Goal: Task Accomplishment & Management: Use online tool/utility

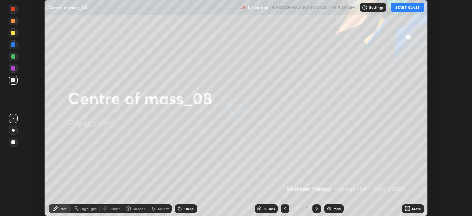
scroll to position [216, 471]
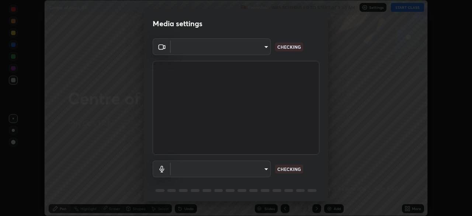
type input "55598c20c3627f74fde2fa62c56176c6afd958eb63f7086a397ce1464aa3371d"
click at [256, 168] on body "Erase all Centre of mass_08 Recording WAS SCHEDULED TO START AT 9:30 AM Setting…" at bounding box center [236, 108] width 472 height 216
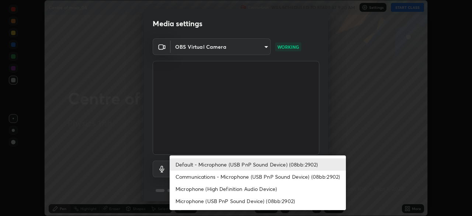
click at [231, 178] on li "Communications - Microphone (USB PnP Sound Device) (08bb:2902)" at bounding box center [257, 176] width 176 height 12
type input "communications"
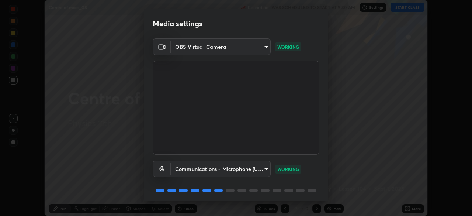
scroll to position [26, 0]
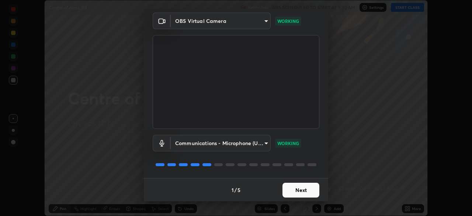
click at [287, 190] on button "Next" at bounding box center [300, 189] width 37 height 15
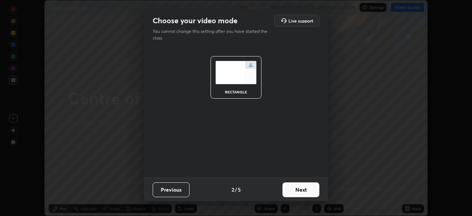
click at [287, 189] on button "Next" at bounding box center [300, 189] width 37 height 15
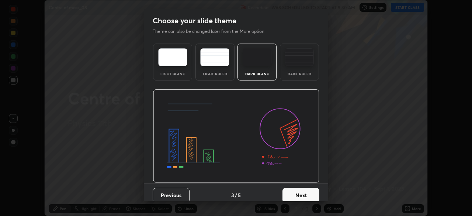
click at [292, 194] on button "Next" at bounding box center [300, 195] width 37 height 15
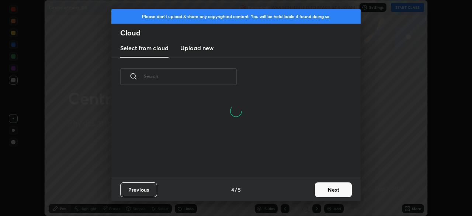
click at [273, 106] on div at bounding box center [235, 110] width 249 height 35
click at [323, 191] on button "Next" at bounding box center [333, 189] width 37 height 15
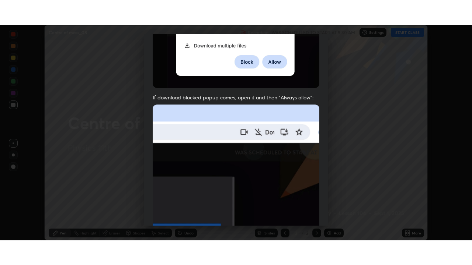
scroll to position [176, 0]
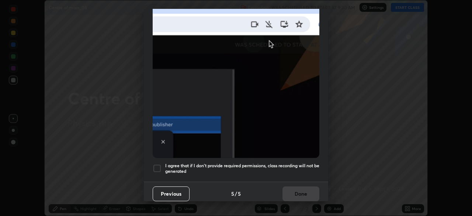
click at [161, 164] on div "I agree that if I don't provide required permissions, class recording will not …" at bounding box center [236, 168] width 167 height 9
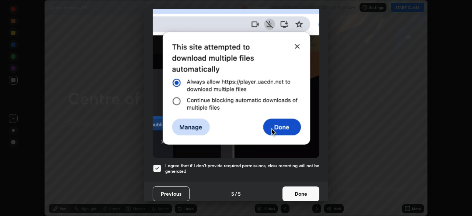
click at [292, 186] on button "Done" at bounding box center [300, 193] width 37 height 15
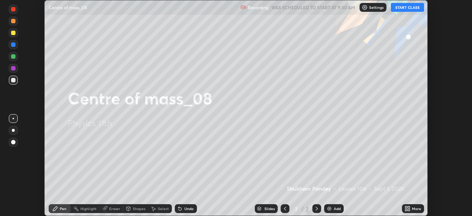
click at [400, 6] on button "START CLASS" at bounding box center [407, 7] width 33 height 9
click at [412, 206] on div "More" at bounding box center [416, 208] width 9 height 4
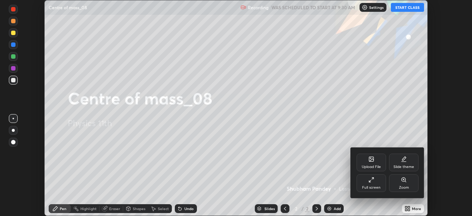
click at [367, 182] on div "Full screen" at bounding box center [370, 183] width 29 height 18
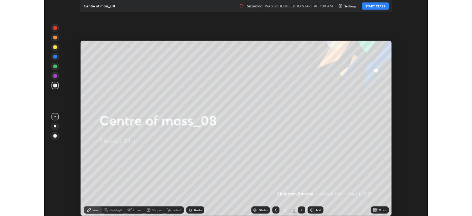
scroll to position [265, 472]
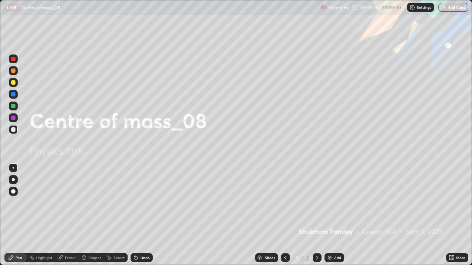
click at [336, 215] on div "Add" at bounding box center [337, 258] width 7 height 4
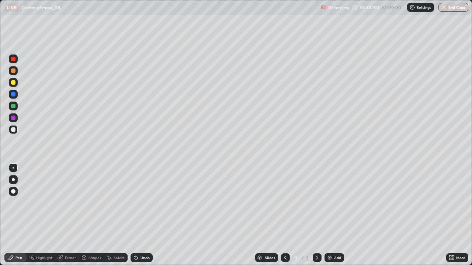
click at [17, 83] on div at bounding box center [13, 82] width 9 height 9
click at [13, 176] on div at bounding box center [13, 179] width 9 height 9
click at [94, 215] on div "Shapes" at bounding box center [91, 257] width 25 height 9
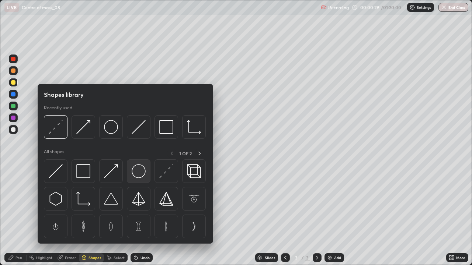
click at [138, 175] on img at bounding box center [139, 171] width 14 height 14
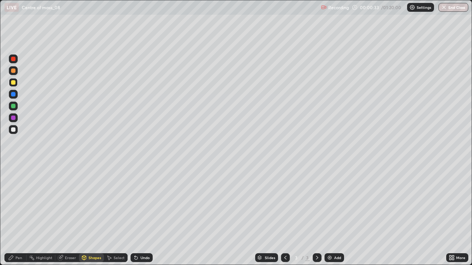
click at [455, 215] on div "More" at bounding box center [457, 257] width 22 height 9
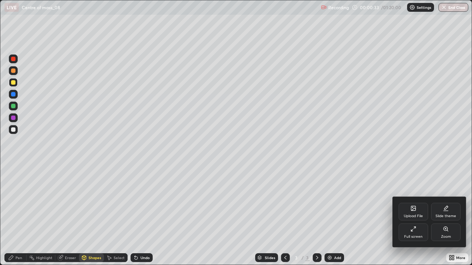
click at [412, 215] on div "Full screen" at bounding box center [412, 233] width 29 height 18
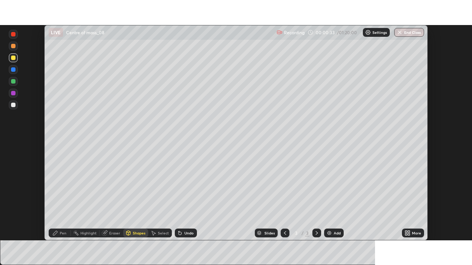
scroll to position [36628, 36372]
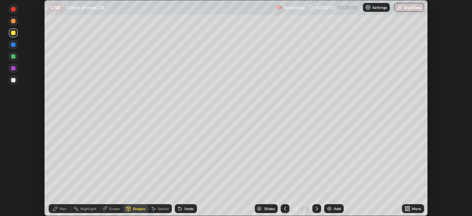
click at [407, 207] on icon at bounding box center [407, 208] width 6 height 6
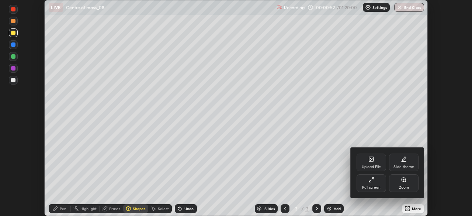
click at [378, 188] on div "Full screen" at bounding box center [371, 187] width 18 height 4
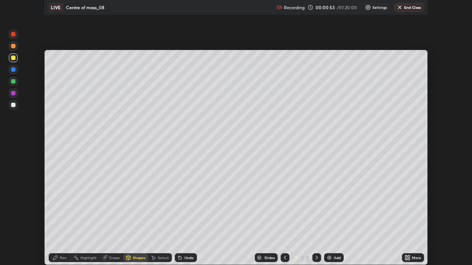
scroll to position [265, 472]
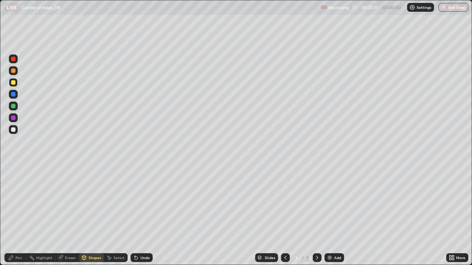
click at [19, 215] on div "Pen" at bounding box center [15, 257] width 22 height 9
click at [15, 129] on div at bounding box center [13, 129] width 4 height 4
click at [145, 215] on div "Undo" at bounding box center [141, 257] width 22 height 9
click at [144, 215] on div "Undo" at bounding box center [141, 257] width 22 height 9
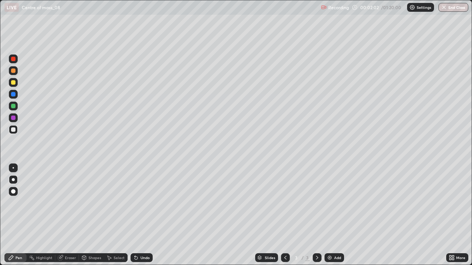
click at [142, 215] on div "Undo" at bounding box center [141, 257] width 22 height 9
click at [134, 215] on div "Undo" at bounding box center [141, 257] width 22 height 9
click at [12, 128] on div at bounding box center [13, 129] width 4 height 4
click at [15, 83] on div at bounding box center [13, 82] width 4 height 4
click at [328, 215] on div "Add" at bounding box center [334, 257] width 20 height 9
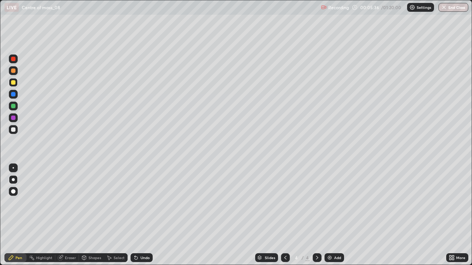
click at [15, 130] on div at bounding box center [13, 129] width 4 height 4
click at [12, 83] on div at bounding box center [13, 82] width 4 height 4
click at [91, 215] on div "Shapes" at bounding box center [91, 257] width 25 height 9
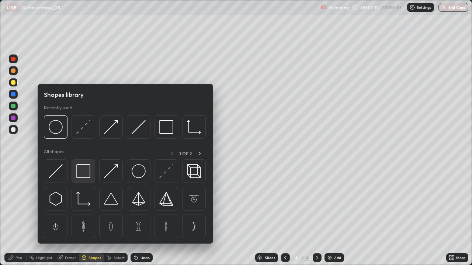
click at [82, 174] on img at bounding box center [83, 171] width 14 height 14
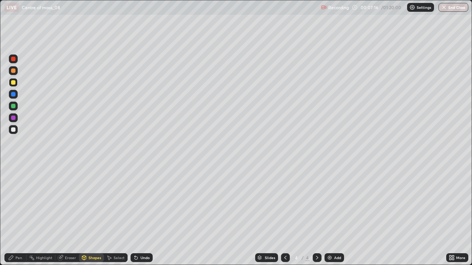
click at [16, 215] on div "Pen" at bounding box center [18, 258] width 7 height 4
click at [12, 130] on div at bounding box center [13, 129] width 4 height 4
click at [333, 215] on div "Add" at bounding box center [334, 257] width 20 height 9
click at [11, 84] on div at bounding box center [13, 82] width 4 height 4
click at [12, 128] on div at bounding box center [13, 129] width 4 height 4
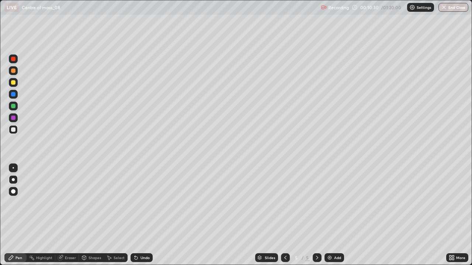
click at [12, 83] on div at bounding box center [13, 82] width 4 height 4
click at [13, 131] on div at bounding box center [13, 129] width 4 height 4
click at [137, 215] on icon at bounding box center [136, 258] width 6 height 6
click at [329, 215] on img at bounding box center [329, 258] width 6 height 6
click at [12, 82] on div at bounding box center [13, 82] width 4 height 4
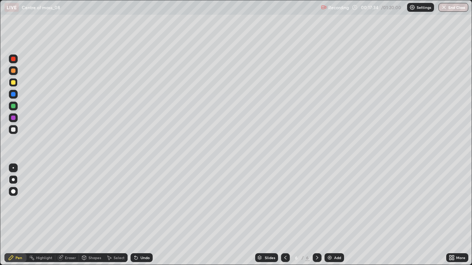
click at [11, 129] on div at bounding box center [13, 129] width 4 height 4
click at [71, 215] on div "Eraser" at bounding box center [70, 258] width 11 height 4
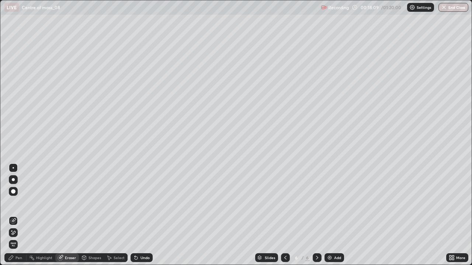
click at [19, 215] on div "Pen" at bounding box center [15, 257] width 22 height 9
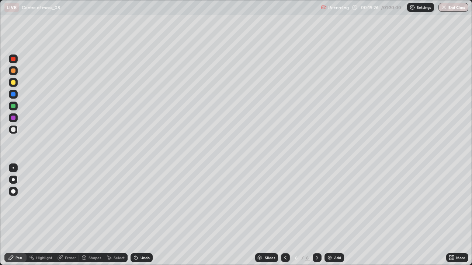
click at [143, 215] on div "Undo" at bounding box center [141, 257] width 22 height 9
click at [13, 83] on div at bounding box center [13, 82] width 4 height 4
click at [11, 129] on div at bounding box center [13, 129] width 4 height 4
click at [281, 215] on div at bounding box center [285, 257] width 9 height 9
click at [312, 215] on div at bounding box center [316, 257] width 9 height 9
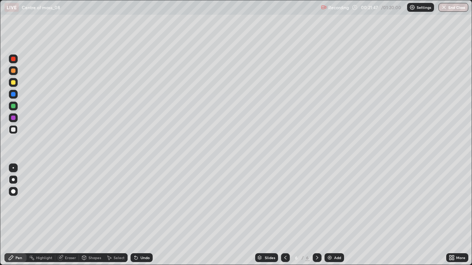
click at [143, 215] on div "Undo" at bounding box center [144, 258] width 9 height 4
click at [68, 215] on div "Eraser" at bounding box center [70, 258] width 11 height 4
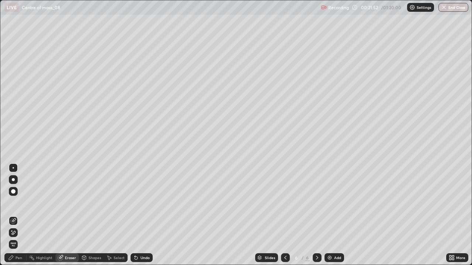
click at [10, 215] on div "Pen" at bounding box center [15, 257] width 22 height 9
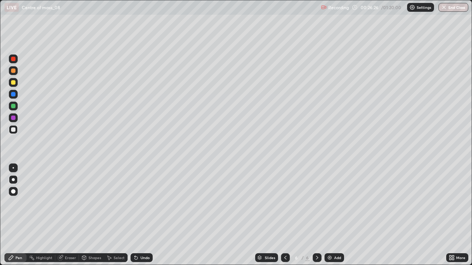
click at [334, 215] on div "Add" at bounding box center [337, 258] width 7 height 4
click at [12, 84] on div at bounding box center [13, 82] width 4 height 4
click at [15, 81] on div at bounding box center [13, 82] width 4 height 4
click at [11, 130] on div at bounding box center [13, 129] width 4 height 4
click at [0, 154] on div "Setting up your live class" at bounding box center [236, 132] width 472 height 265
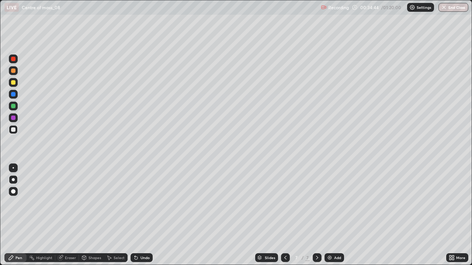
click at [143, 215] on div "Undo" at bounding box center [141, 257] width 22 height 9
click at [145, 215] on div "Undo" at bounding box center [144, 258] width 9 height 4
click at [147, 215] on div "Undo" at bounding box center [144, 258] width 9 height 4
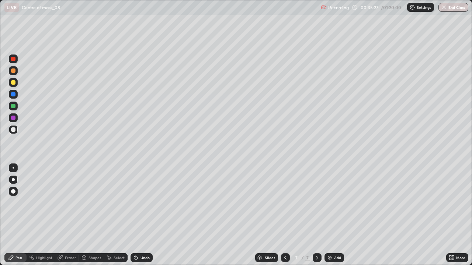
click at [71, 215] on div "Eraser" at bounding box center [70, 258] width 11 height 4
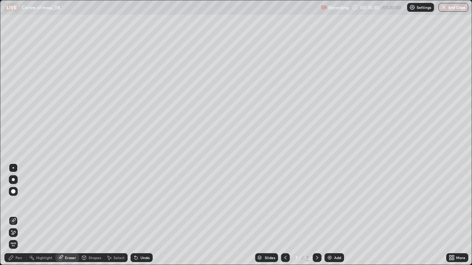
click at [21, 215] on div "Pen" at bounding box center [18, 258] width 7 height 4
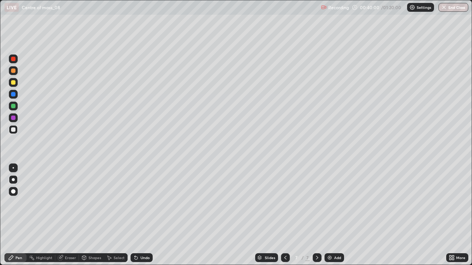
click at [330, 215] on img at bounding box center [329, 258] width 6 height 6
click at [14, 84] on div at bounding box center [13, 82] width 4 height 4
click at [13, 132] on div at bounding box center [13, 129] width 4 height 4
click at [133, 215] on icon at bounding box center [136, 258] width 6 height 6
click at [135, 215] on icon at bounding box center [135, 258] width 3 height 3
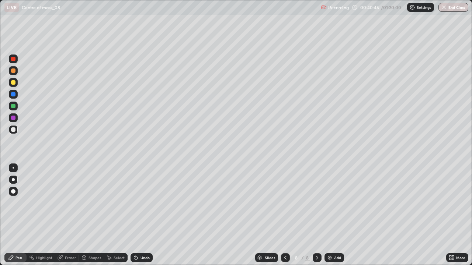
click at [135, 215] on icon at bounding box center [135, 258] width 3 height 3
click at [136, 215] on icon at bounding box center [135, 258] width 3 height 3
click at [135, 215] on icon at bounding box center [135, 258] width 3 height 3
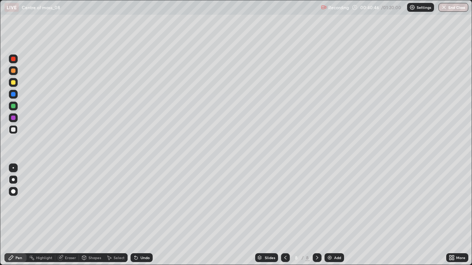
click at [135, 215] on icon at bounding box center [135, 258] width 3 height 3
click at [134, 215] on icon at bounding box center [134, 256] width 1 height 1
click at [14, 84] on div at bounding box center [13, 82] width 4 height 4
click at [10, 129] on div at bounding box center [13, 129] width 9 height 9
click at [66, 215] on div "Eraser" at bounding box center [70, 258] width 11 height 4
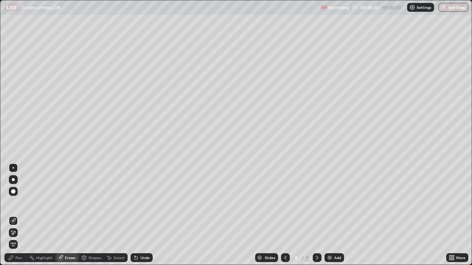
click at [18, 215] on div "Pen" at bounding box center [18, 258] width 7 height 4
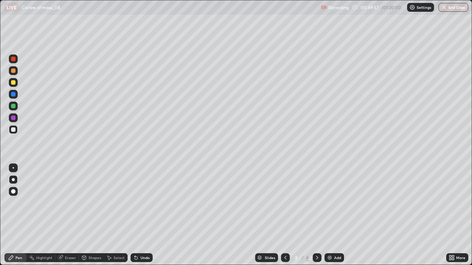
click at [334, 215] on div "Add" at bounding box center [337, 258] width 7 height 4
click at [13, 84] on div at bounding box center [13, 82] width 4 height 4
click at [13, 128] on div at bounding box center [13, 129] width 4 height 4
click at [13, 83] on div at bounding box center [13, 82] width 4 height 4
click at [13, 131] on div at bounding box center [13, 129] width 4 height 4
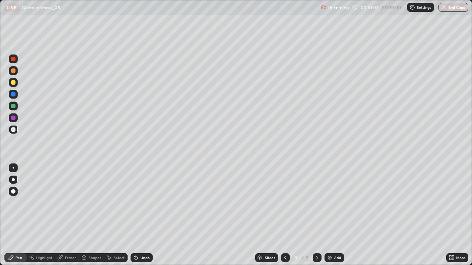
click at [12, 57] on div at bounding box center [13, 59] width 4 height 4
click at [13, 131] on div at bounding box center [13, 129] width 4 height 4
click at [140, 215] on div "Undo" at bounding box center [141, 257] width 22 height 9
click at [140, 215] on div "Undo" at bounding box center [144, 258] width 9 height 4
click at [91, 215] on div "Shapes" at bounding box center [91, 257] width 25 height 9
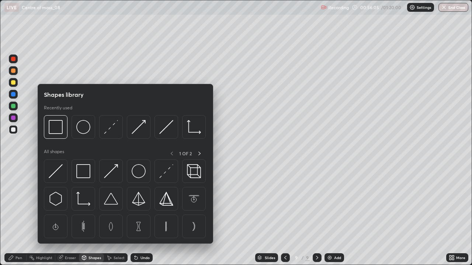
click at [72, 215] on div "Eraser" at bounding box center [70, 258] width 11 height 4
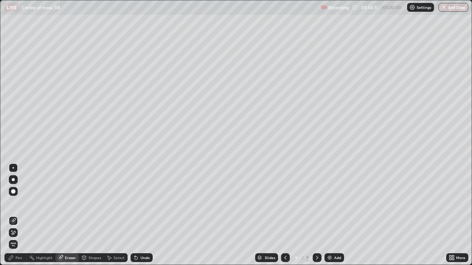
click at [16, 215] on div "Pen" at bounding box center [18, 258] width 7 height 4
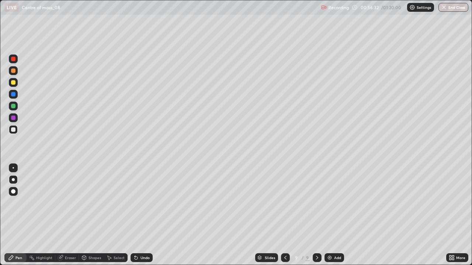
click at [142, 215] on div "Undo" at bounding box center [144, 258] width 9 height 4
click at [143, 215] on div "Undo" at bounding box center [141, 257] width 22 height 9
click at [142, 215] on div "Undo" at bounding box center [141, 257] width 22 height 9
click at [141, 215] on div "Undo" at bounding box center [141, 257] width 22 height 9
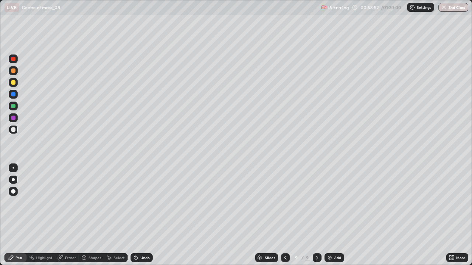
click at [141, 215] on div "Undo" at bounding box center [144, 258] width 9 height 4
click at [139, 215] on div "Undo" at bounding box center [141, 257] width 22 height 9
click at [138, 215] on div "Undo" at bounding box center [141, 257] width 22 height 9
